Goal: Task Accomplishment & Management: Manage account settings

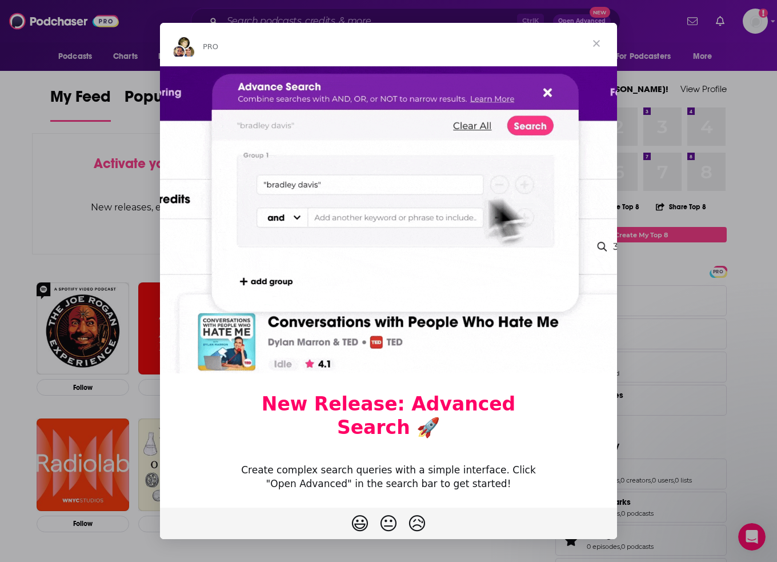
click at [598, 42] on span "Close" at bounding box center [596, 43] width 41 height 41
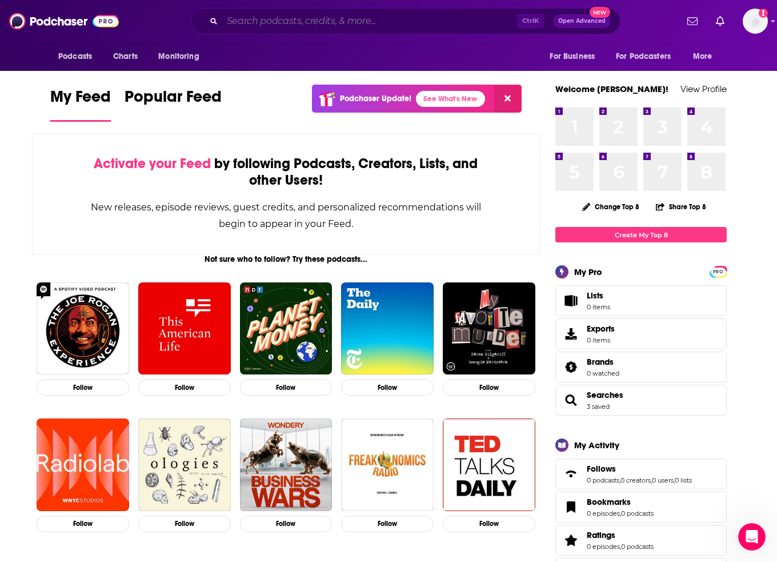
click at [393, 19] on input "Search podcasts, credits, & more..." at bounding box center [369, 21] width 295 height 18
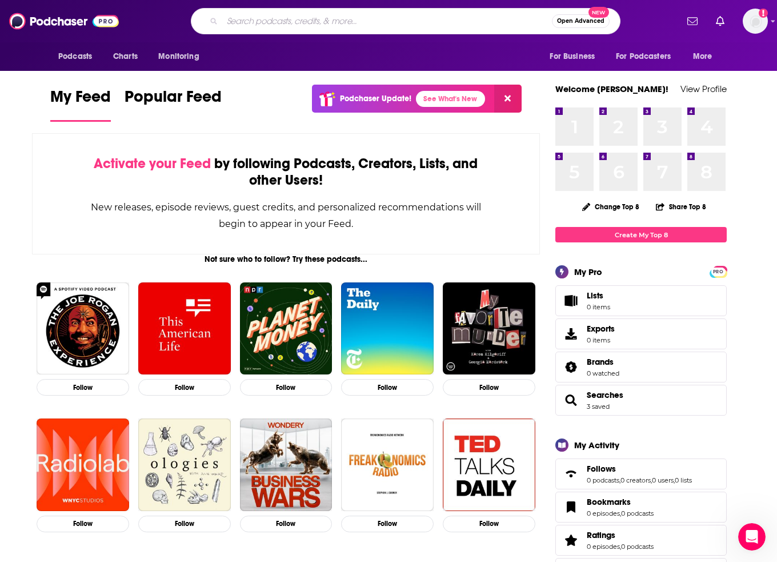
paste input "The [PERSON_NAME] Podcast"
type input "The [PERSON_NAME] Podcast"
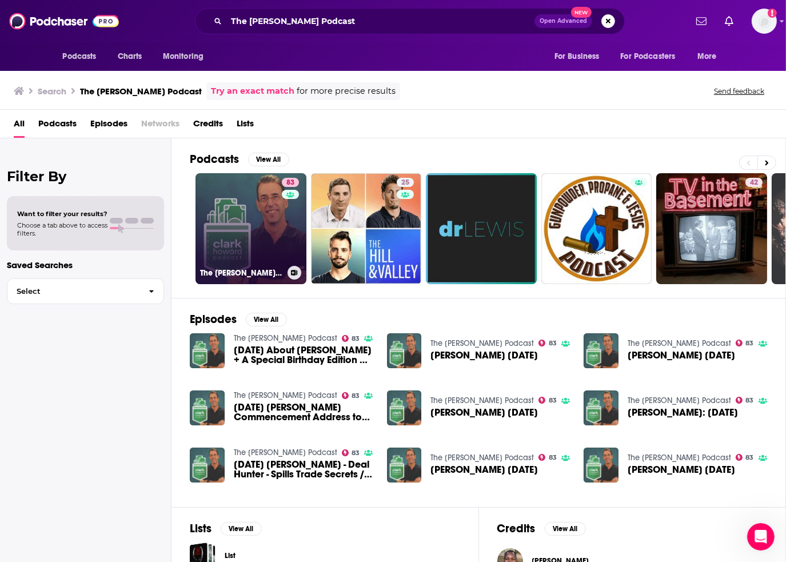
click at [250, 219] on link "83 The [PERSON_NAME] Podcast" at bounding box center [250, 228] width 111 height 111
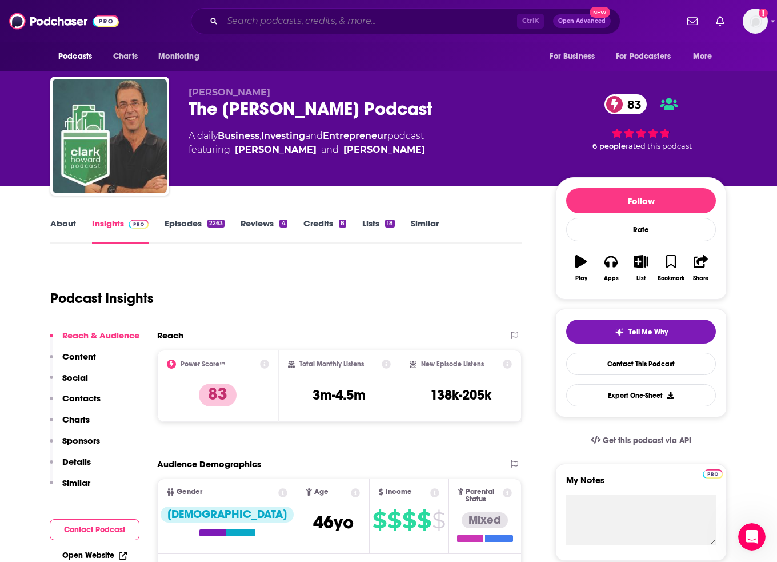
click at [290, 19] on input "Search podcasts, credits, & more..." at bounding box center [369, 21] width 295 height 18
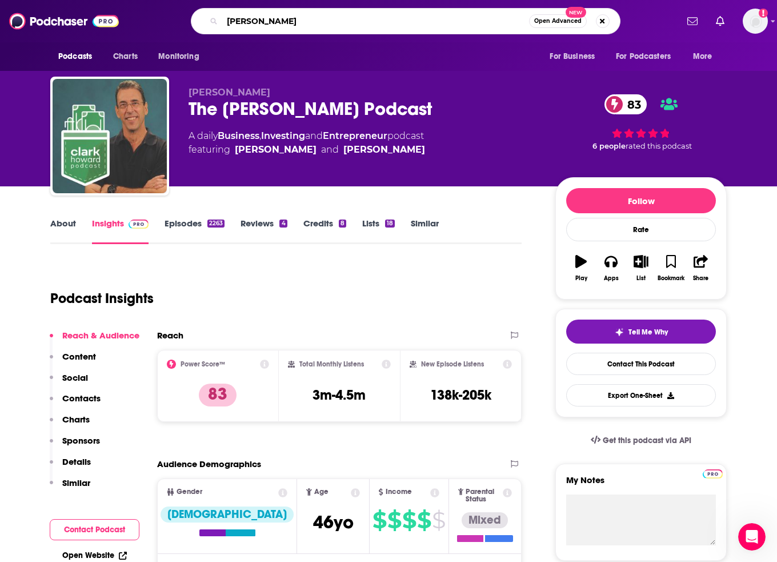
type input "[PERSON_NAME]"
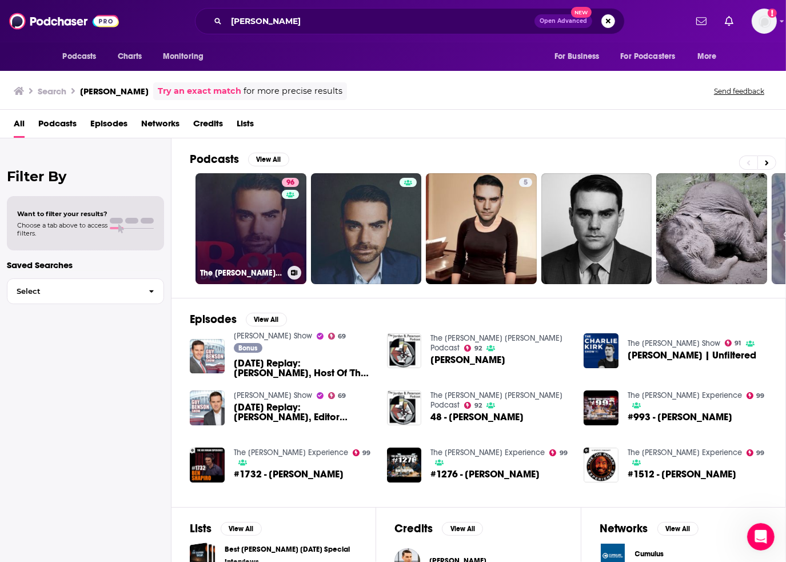
click at [258, 231] on link "96 The [PERSON_NAME] Show" at bounding box center [250, 228] width 111 height 111
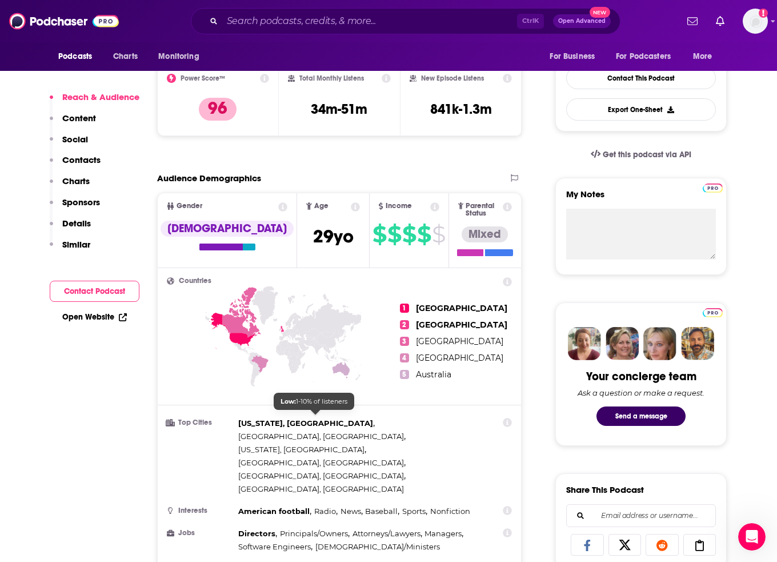
scroll to position [571, 0]
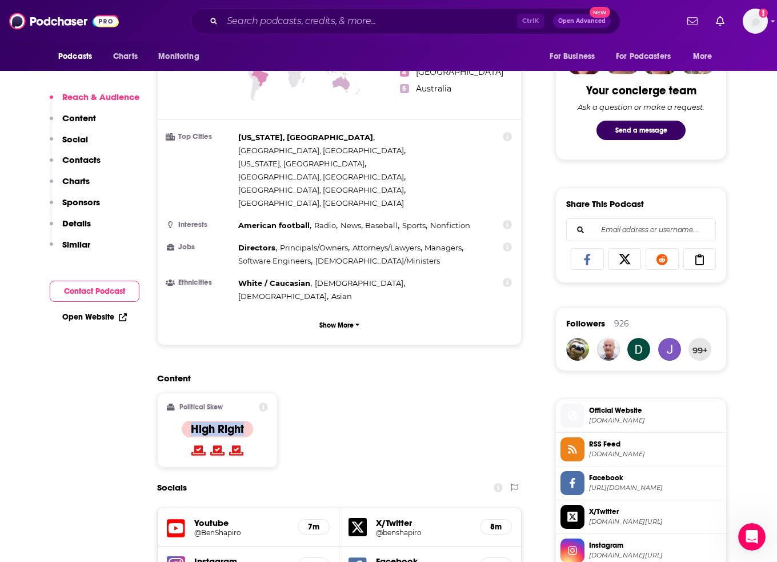
drag, startPoint x: 189, startPoint y: 355, endPoint x: 257, endPoint y: 357, distance: 68.6
click at [257, 402] on div "Political Skew High Right" at bounding box center [217, 429] width 101 height 55
click at [771, 22] on icon "Show profile menu" at bounding box center [773, 21] width 5 height 7
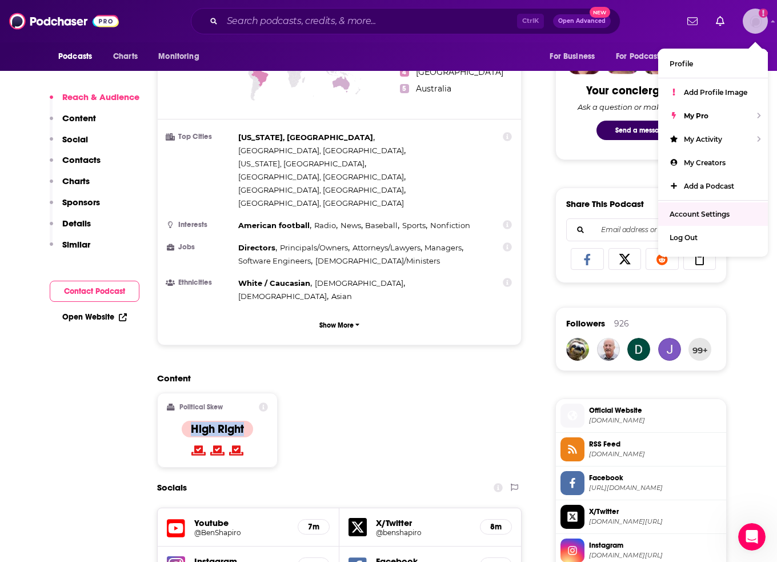
click at [725, 213] on span "Account Settings" at bounding box center [700, 214] width 60 height 9
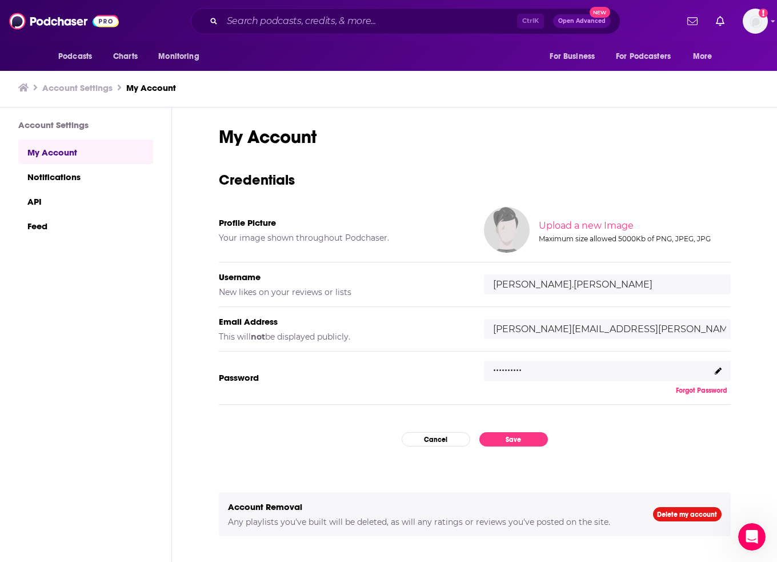
click at [715, 370] on icon at bounding box center [718, 370] width 7 height 7
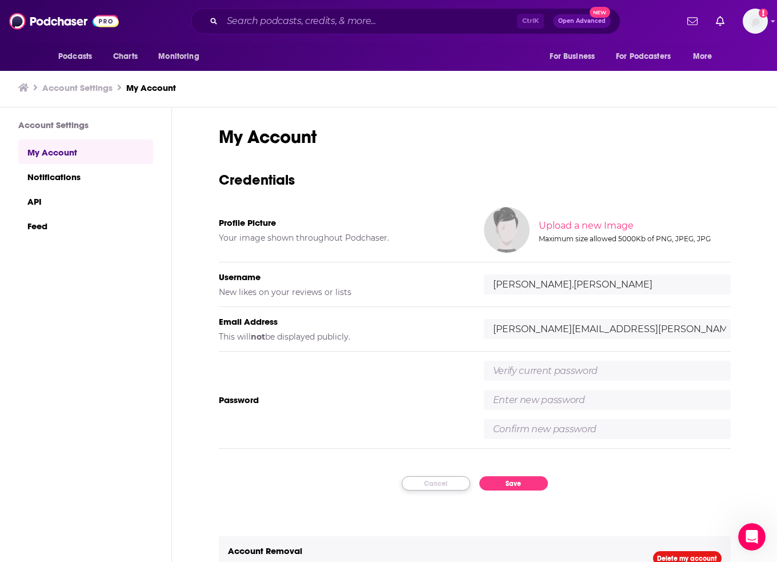
click at [439, 482] on button "Cancel" at bounding box center [436, 483] width 69 height 14
